Goal: Navigation & Orientation: Find specific page/section

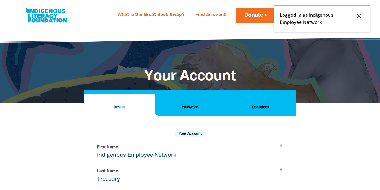
select select "AU"
click at [38, 14] on link at bounding box center [46, 15] width 45 height 18
select select "AU"
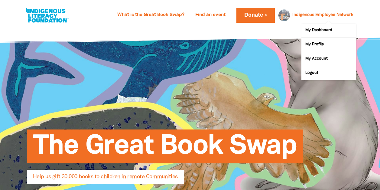
click at [323, 14] on link "Indigenous Employee Network" at bounding box center [322, 15] width 61 height 4
click at [323, 31] on link "My Dashboard" at bounding box center [328, 31] width 54 height 14
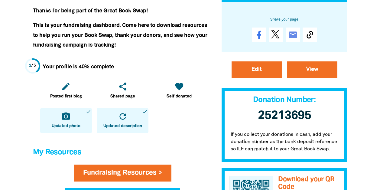
scroll to position [212, 0]
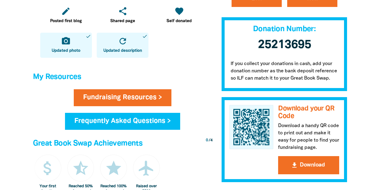
click at [363, 109] on div at bounding box center [190, 73] width 380 height 515
click at [359, 108] on div at bounding box center [190, 73] width 380 height 515
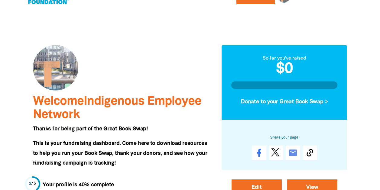
scroll to position [0, 0]
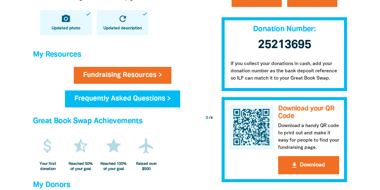
scroll to position [242, 0]
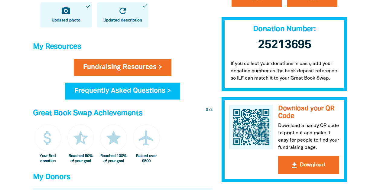
click at [366, 107] on div at bounding box center [190, 42] width 380 height 515
click at [370, 134] on div at bounding box center [190, 42] width 380 height 515
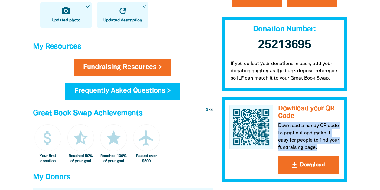
drag, startPoint x: 280, startPoint y: 125, endPoint x: 339, endPoint y: 147, distance: 63.4
click at [339, 147] on div "Download your QR Code Download a handy QR code to print out and make it easy fo…" at bounding box center [284, 139] width 126 height 85
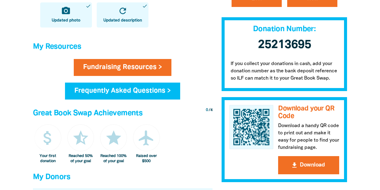
click at [367, 88] on div at bounding box center [190, 42] width 380 height 515
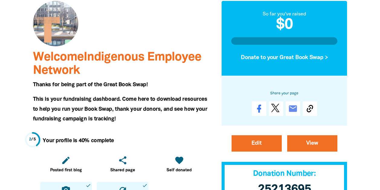
scroll to position [0, 0]
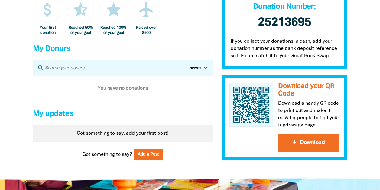
scroll to position [332, 0]
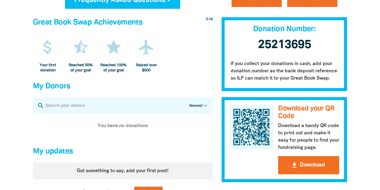
click at [201, 109] on select "Newest Oldest Highest Lowest" at bounding box center [199, 106] width 20 height 6
click at [202, 109] on select "Newest Oldest Highest Lowest" at bounding box center [199, 106] width 20 height 6
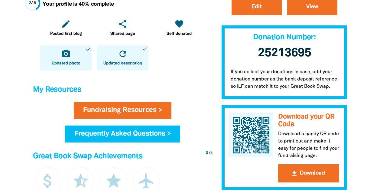
scroll to position [242, 0]
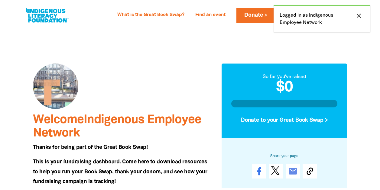
click at [361, 15] on icon "close" at bounding box center [358, 15] width 7 height 7
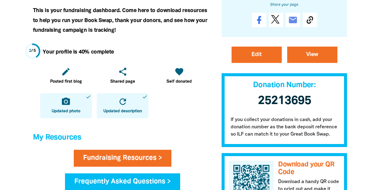
click at [377, 113] on div at bounding box center [190, 133] width 380 height 515
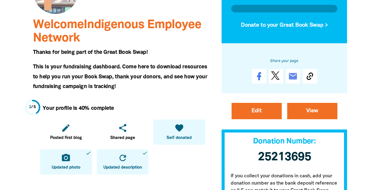
scroll to position [121, 0]
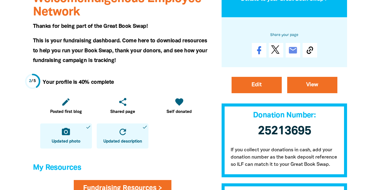
click at [366, 93] on div at bounding box center [190, 163] width 380 height 515
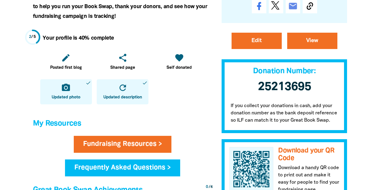
scroll to position [0, 0]
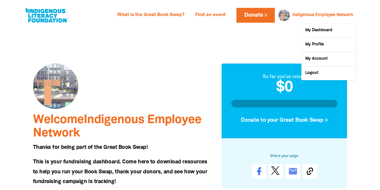
click at [339, 17] on link "Indigenous Employee Network" at bounding box center [322, 15] width 61 height 4
click at [319, 42] on link "My Profile" at bounding box center [328, 45] width 54 height 14
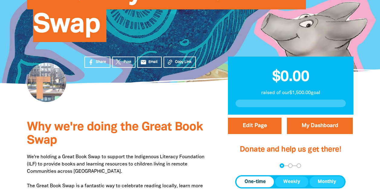
scroll to position [181, 0]
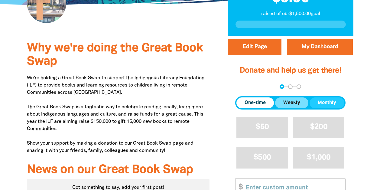
click at [284, 103] on span "Weekly" at bounding box center [291, 102] width 17 height 7
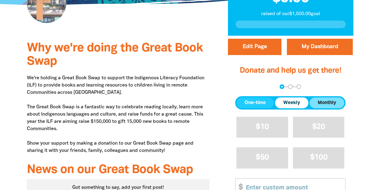
click at [328, 103] on span "Monthly" at bounding box center [327, 102] width 18 height 7
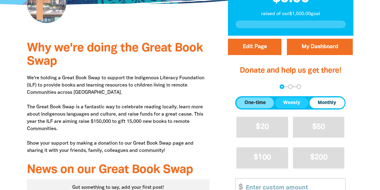
click at [255, 104] on span "One-time" at bounding box center [254, 102] width 21 height 7
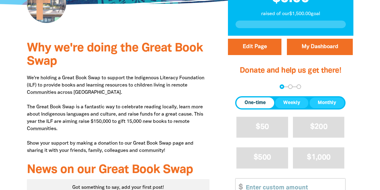
click at [369, 121] on div "Why we're doing the Great Book Swap We're holding a Great Book Swap to support …" at bounding box center [190, 152] width 363 height 233
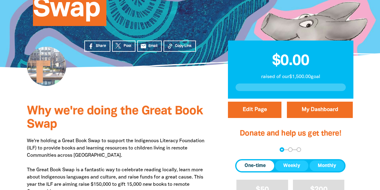
scroll to position [121, 0]
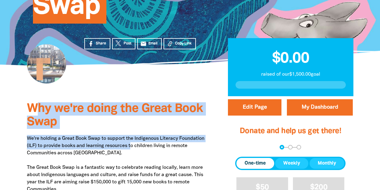
drag, startPoint x: 40, startPoint y: 110, endPoint x: 132, endPoint y: 146, distance: 98.4
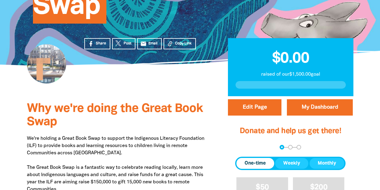
click at [166, 158] on p "We're holding a Great Book Swap to support the Indigenous Literacy Foundation (…" at bounding box center [118, 175] width 183 height 80
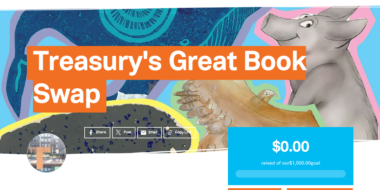
scroll to position [0, 0]
